Goal: Information Seeking & Learning: Learn about a topic

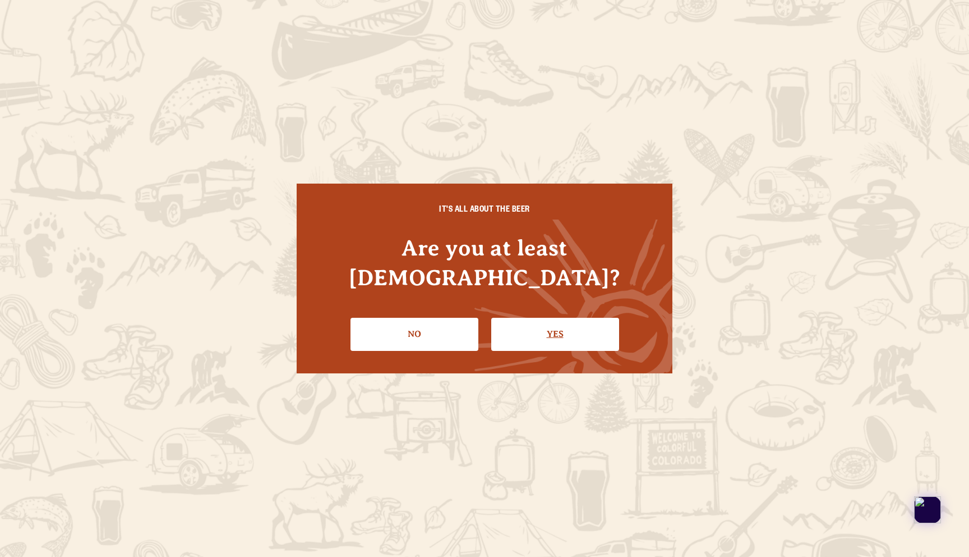
click at [532, 331] on link "Yes" at bounding box center [555, 334] width 128 height 33
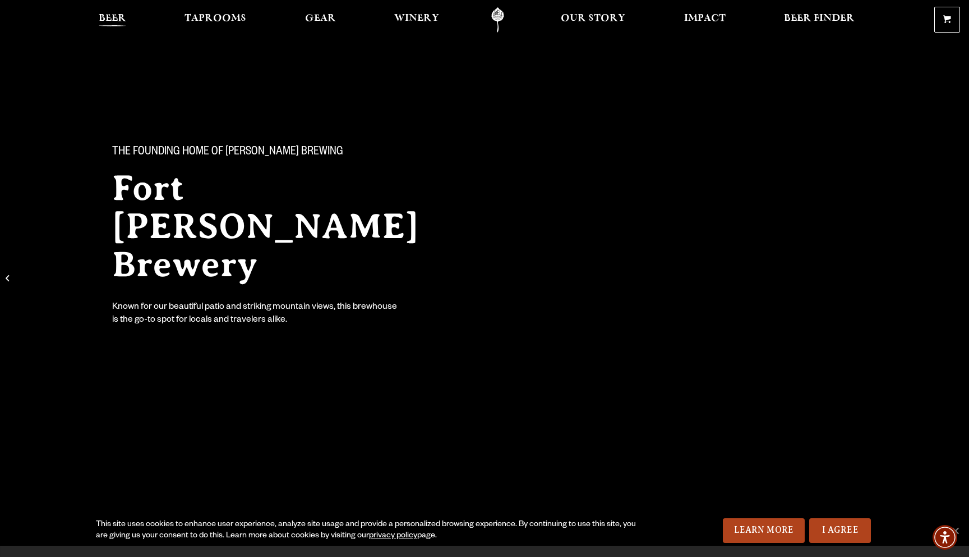
click at [122, 18] on span "Beer" at bounding box center [112, 18] width 27 height 9
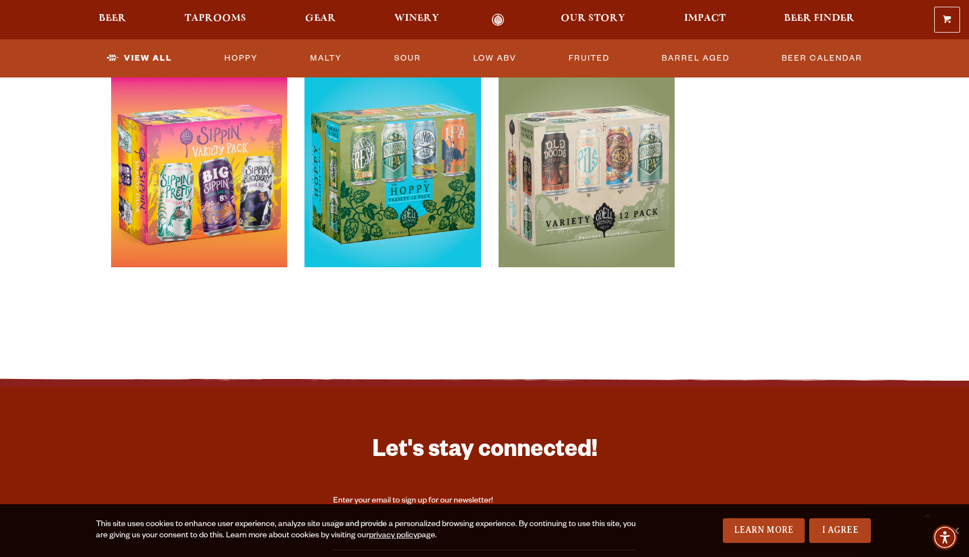
scroll to position [2783, 0]
